Goal: Go to known website: Access a specific website the user already knows

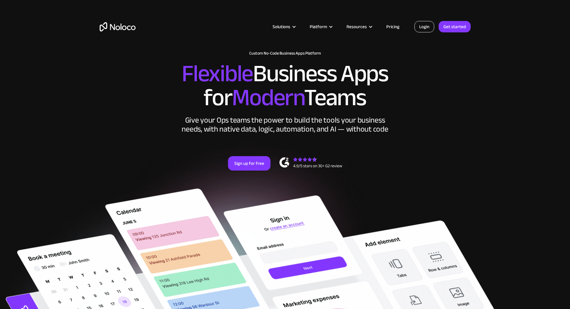
click at [427, 25] on link "Login" at bounding box center [425, 26] width 20 height 11
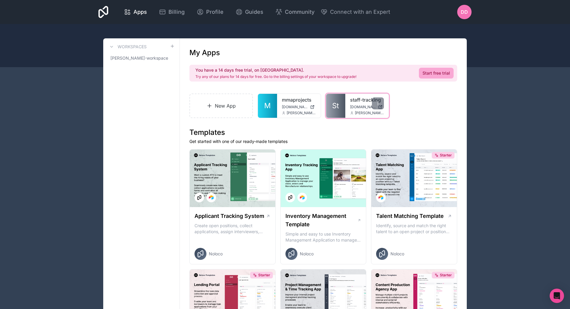
click at [357, 100] on link "staff-tracking" at bounding box center [367, 99] width 34 height 7
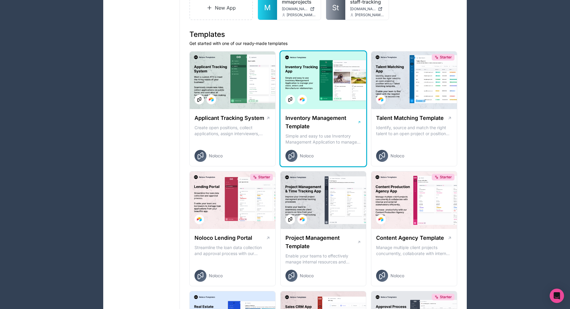
scroll to position [192, 0]
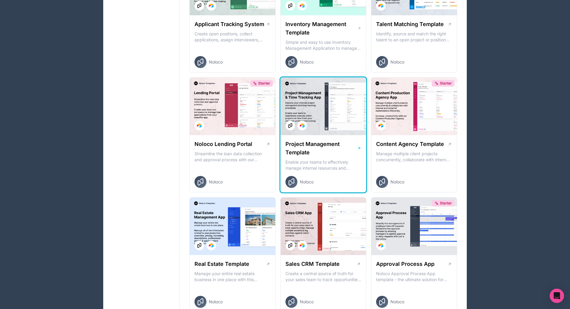
click at [334, 120] on div at bounding box center [324, 106] width 86 height 57
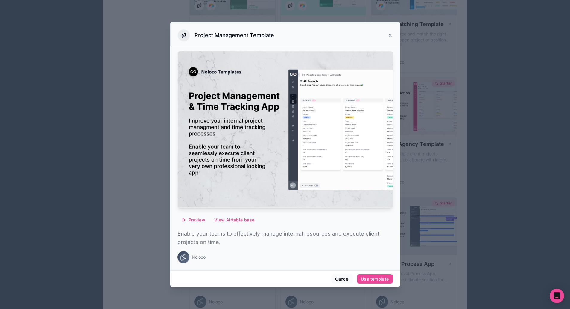
click at [514, 166] on div at bounding box center [285, 154] width 570 height 309
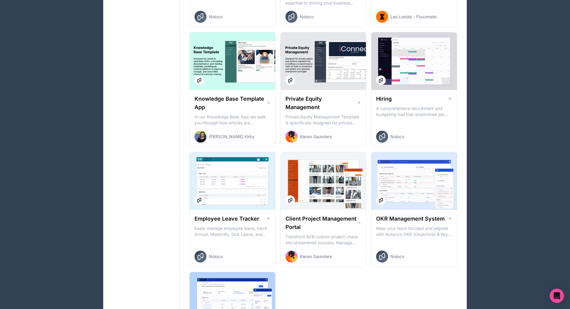
scroll to position [832, 0]
